Goal: Information Seeking & Learning: Find specific fact

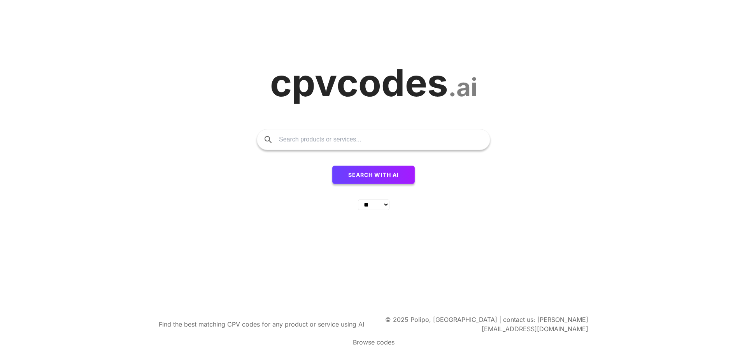
select select "**"
click at [400, 141] on input "text" at bounding box center [380, 139] width 203 height 20
type input "rinkodaros paslaugos"
click at [332, 165] on button "Search with AI" at bounding box center [373, 174] width 83 height 19
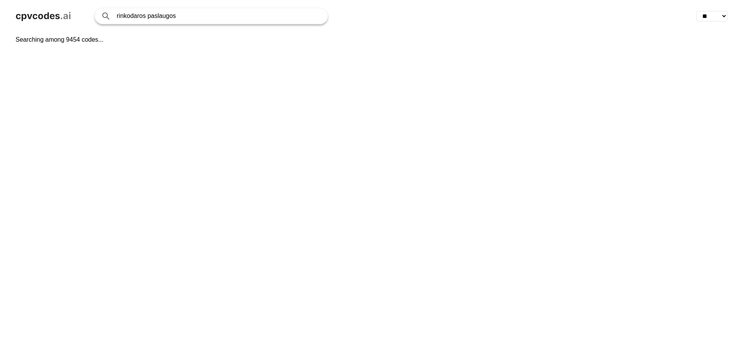
select select "**"
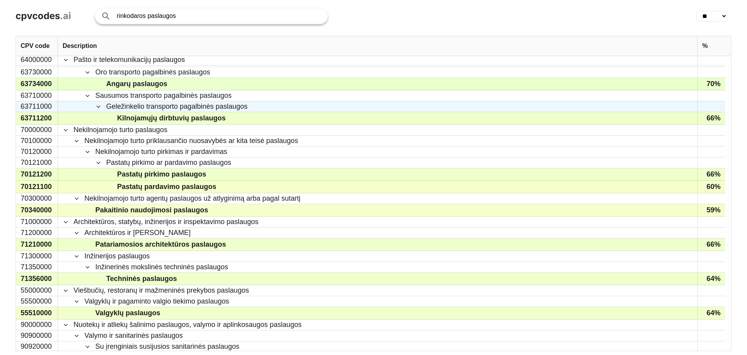
scroll to position [995, 0]
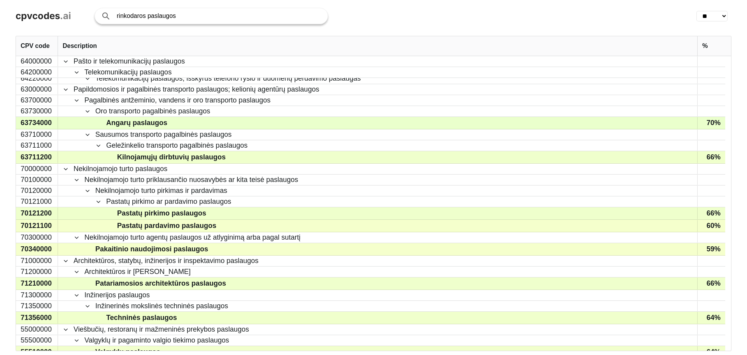
click at [158, 10] on input "rinkodaros paslaugos" at bounding box center [218, 16] width 203 height 16
click at [158, 13] on input "rinkodaros paslaugos" at bounding box center [218, 16] width 203 height 16
type input "rinkodaros tyrimai"
click button "Search with AI" at bounding box center [0, 0] width 0 height 0
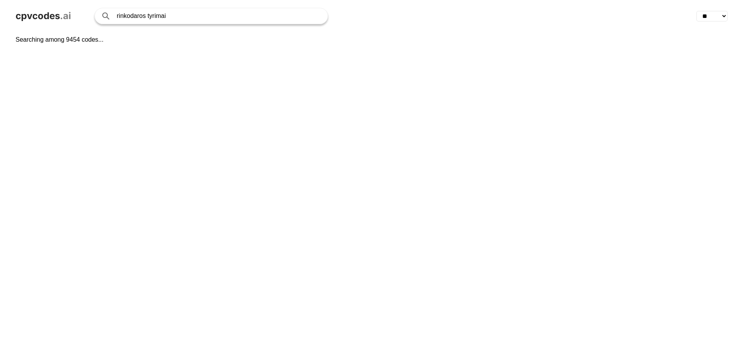
select select "**"
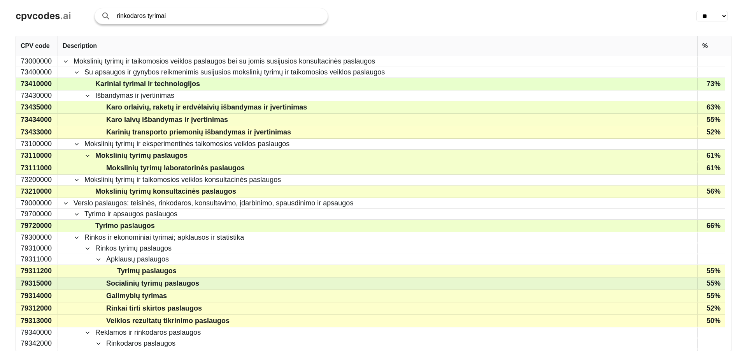
click at [91, 283] on span "Socialinių tyrimų paslaugos" at bounding box center [383, 283] width 619 height 11
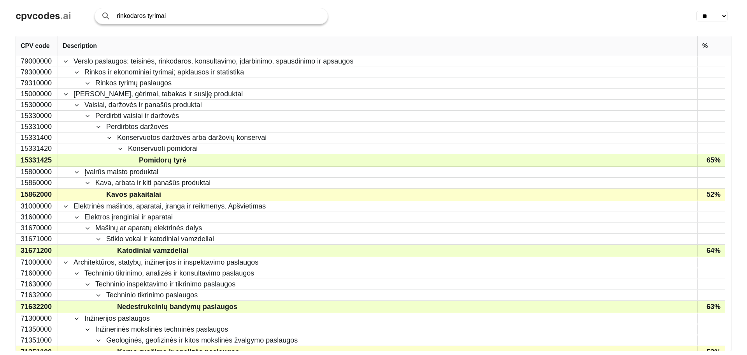
scroll to position [311, 0]
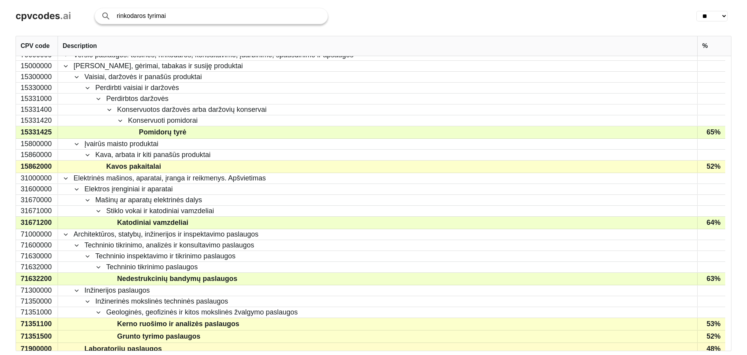
click at [173, 19] on input "rinkodaros tyrimai" at bounding box center [218, 16] width 203 height 16
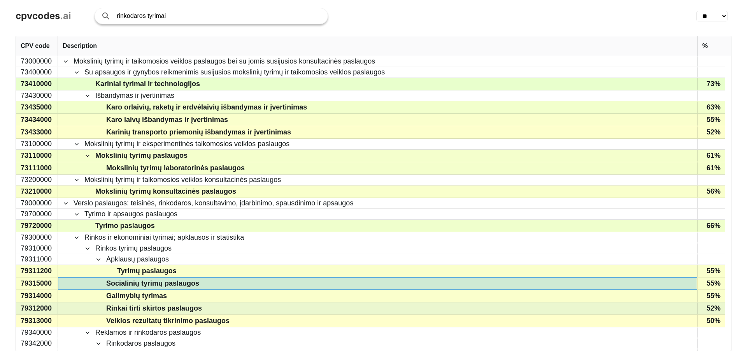
click at [533, 302] on div "Rinkai tirti skirtos paslaugos" at bounding box center [378, 308] width 640 height 12
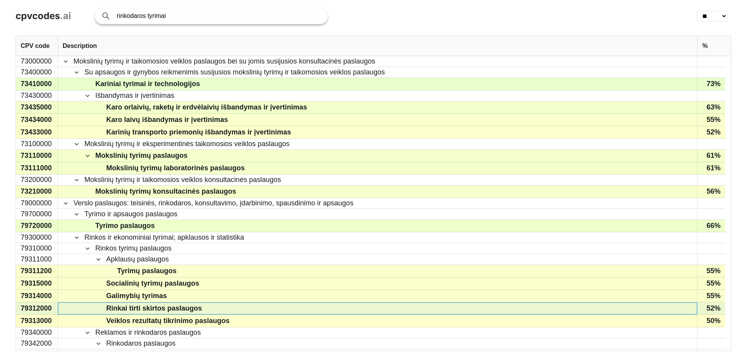
click at [165, 313] on span "Rinkai tirti skirtos paslaugos" at bounding box center [154, 307] width 96 height 11
click at [165, 310] on span "Rinkai tirti skirtos paslaugos" at bounding box center [154, 307] width 96 height 11
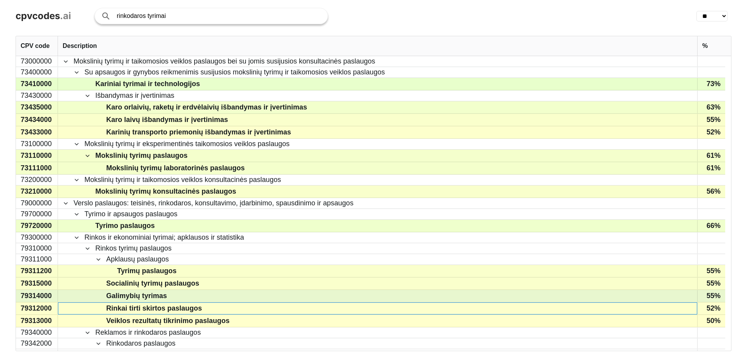
scroll to position [78, 0]
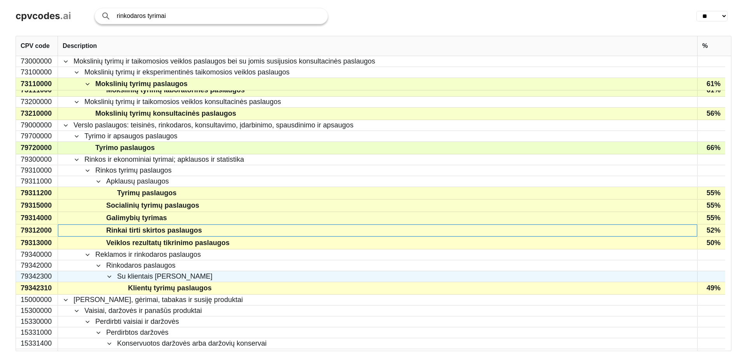
click at [216, 279] on span "Su klientais [PERSON_NAME]" at bounding box center [378, 276] width 630 height 10
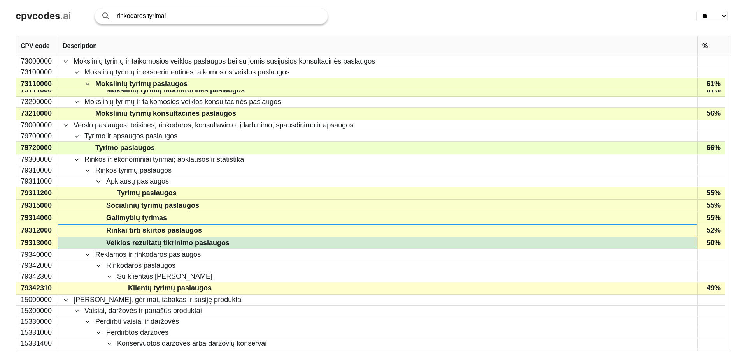
drag, startPoint x: 105, startPoint y: 229, endPoint x: 177, endPoint y: 241, distance: 73.0
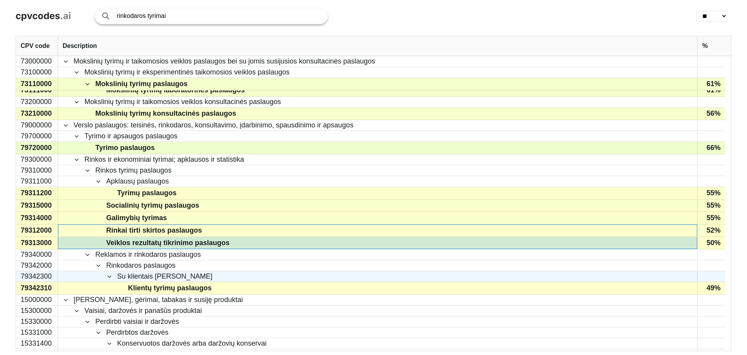
click at [223, 271] on div "Su klientais [PERSON_NAME]" at bounding box center [378, 276] width 640 height 11
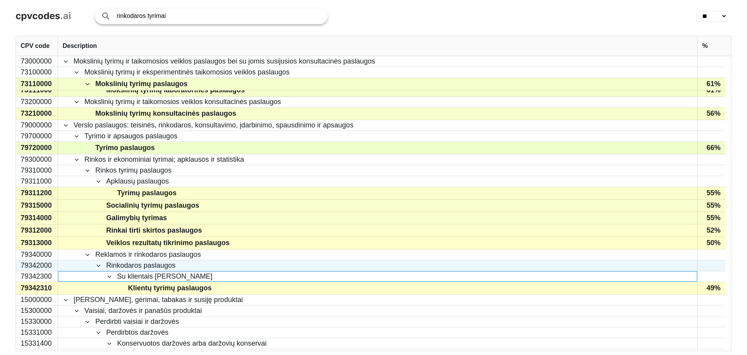
click at [197, 266] on span "Rinkodaros paslaugos" at bounding box center [378, 265] width 630 height 10
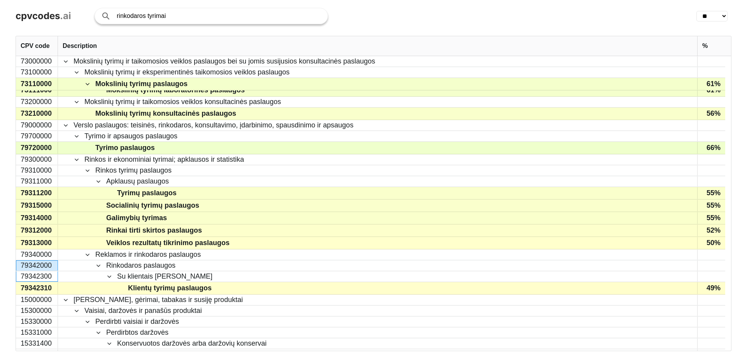
drag, startPoint x: 55, startPoint y: 278, endPoint x: 25, endPoint y: 268, distance: 31.8
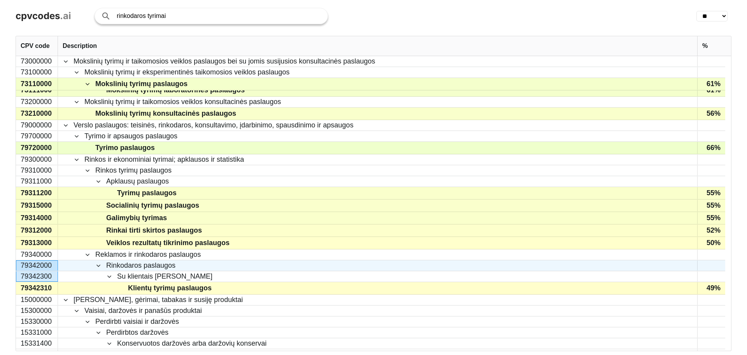
click at [137, 262] on span "Rinkodaros paslaugos" at bounding box center [140, 265] width 69 height 10
drag, startPoint x: 52, startPoint y: 266, endPoint x: 21, endPoint y: 267, distance: 31.5
click at [21, 267] on div "79342000" at bounding box center [37, 265] width 42 height 11
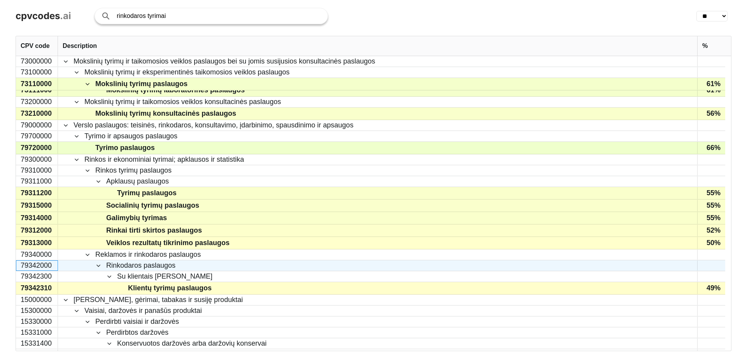
click at [21, 267] on div "79342000" at bounding box center [37, 265] width 42 height 11
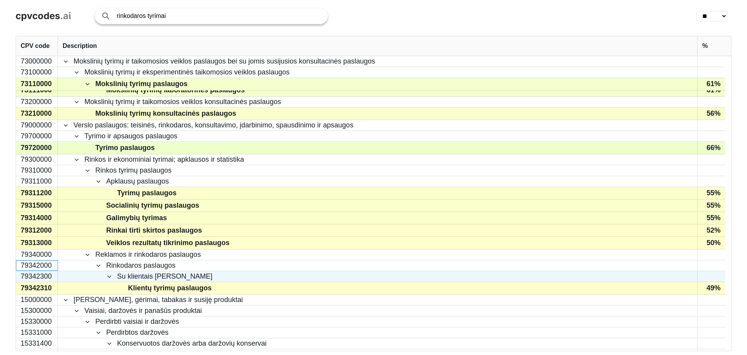
click at [37, 278] on div "79342300" at bounding box center [37, 276] width 42 height 11
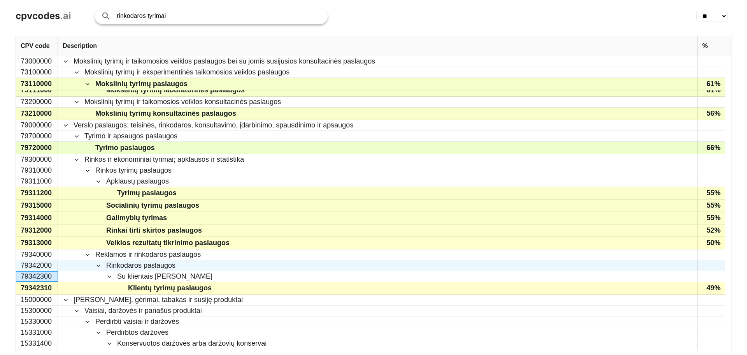
click at [99, 265] on span at bounding box center [98, 265] width 6 height 6
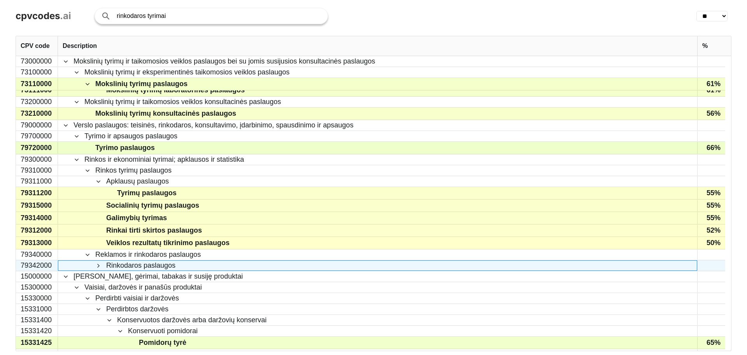
click at [99, 265] on span at bounding box center [98, 265] width 6 height 6
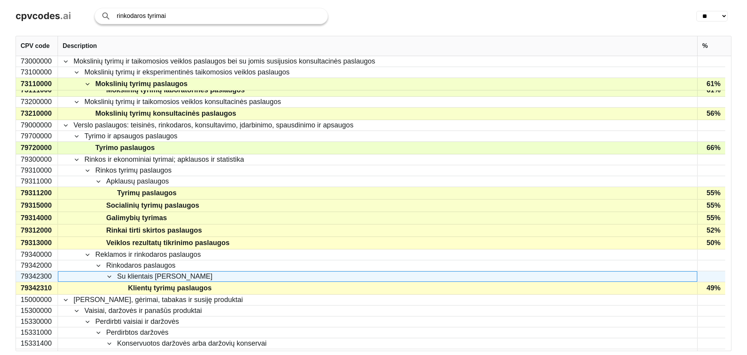
click at [112, 276] on span at bounding box center [109, 276] width 6 height 6
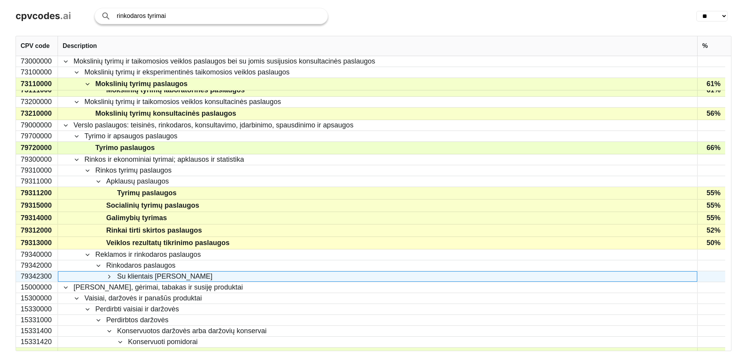
click at [112, 276] on span at bounding box center [109, 276] width 6 height 6
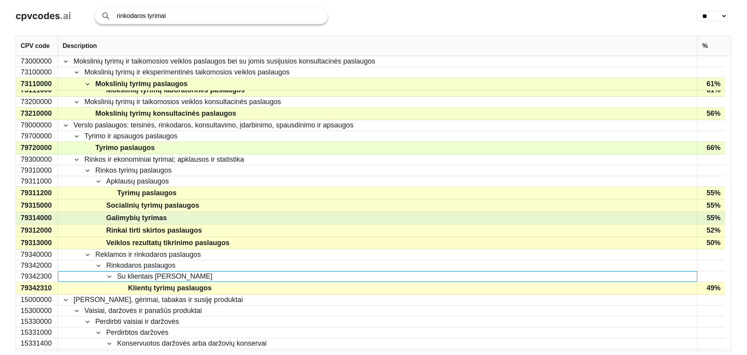
scroll to position [117, 0]
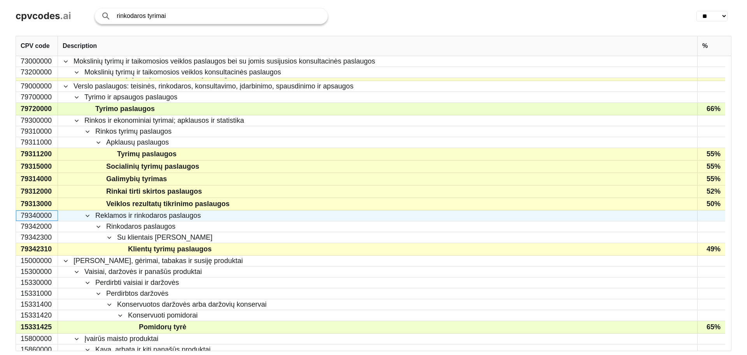
click at [51, 216] on div "79340000" at bounding box center [37, 215] width 42 height 11
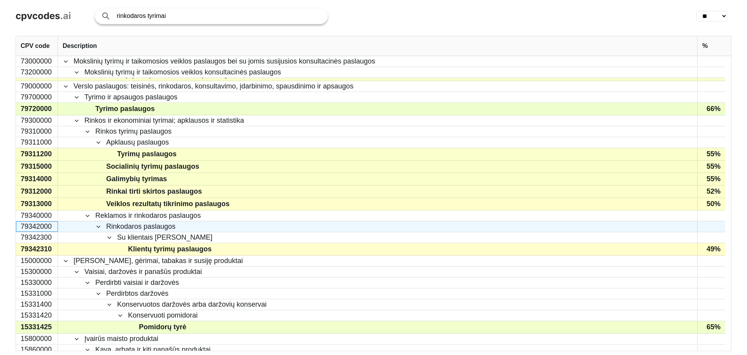
drag, startPoint x: 51, startPoint y: 229, endPoint x: 20, endPoint y: 230, distance: 31.6
click at [20, 230] on div "79342000" at bounding box center [37, 226] width 42 height 11
